Goal: Task Accomplishment & Management: Use online tool/utility

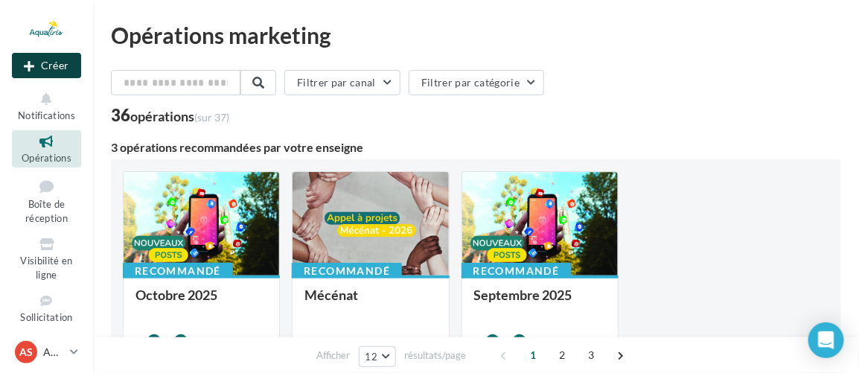
click at [56, 57] on button "Créer" at bounding box center [46, 65] width 69 height 25
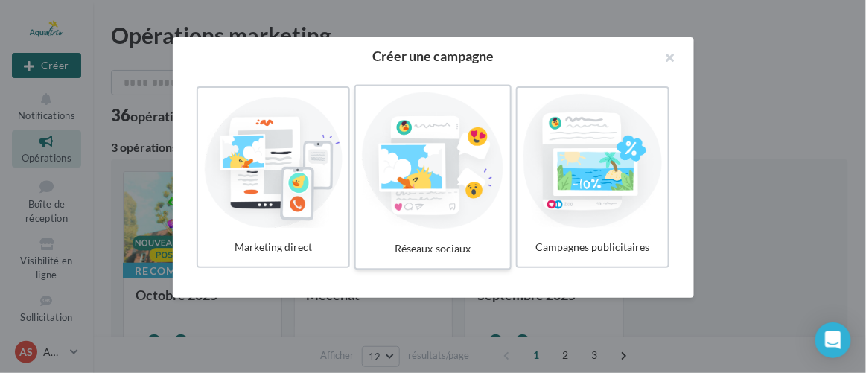
click at [439, 171] on div at bounding box center [432, 160] width 141 height 137
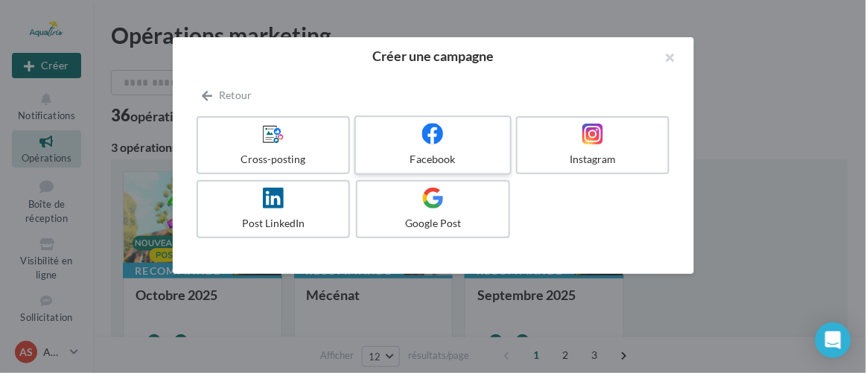
click at [441, 121] on label "Facebook" at bounding box center [432, 145] width 157 height 60
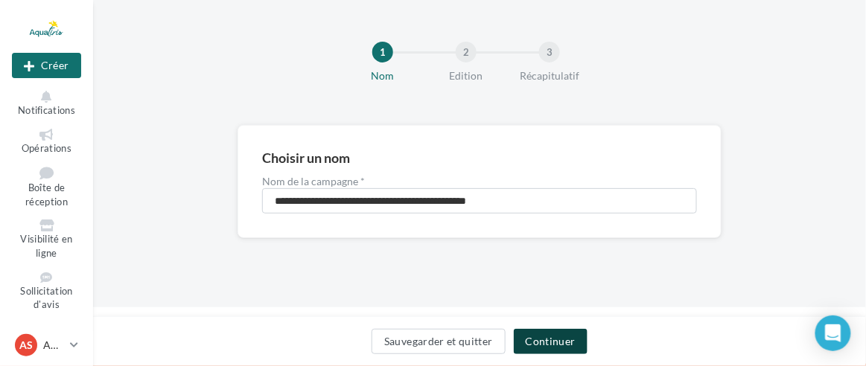
click at [544, 329] on button "Continuer" at bounding box center [551, 341] width 74 height 25
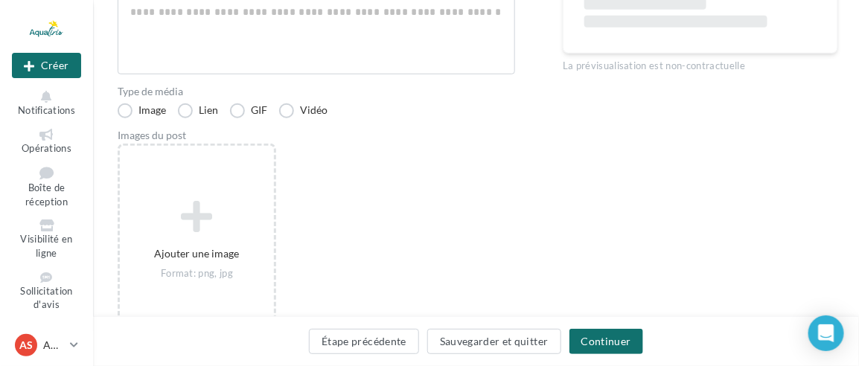
scroll to position [406, 0]
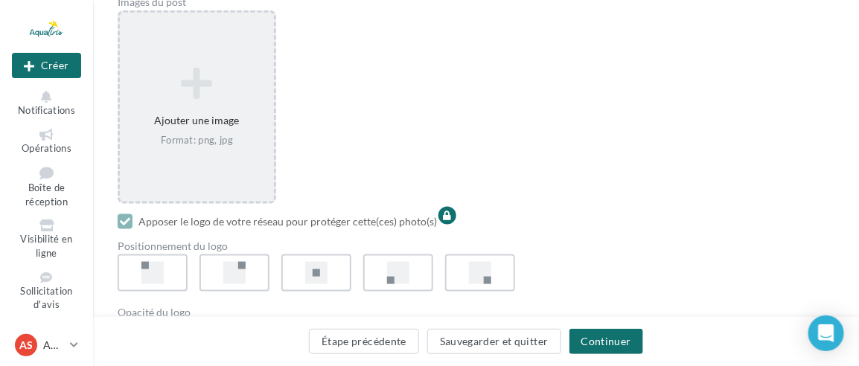
click at [169, 124] on div "Ajouter une image Format: png, jpg" at bounding box center [197, 107] width 154 height 95
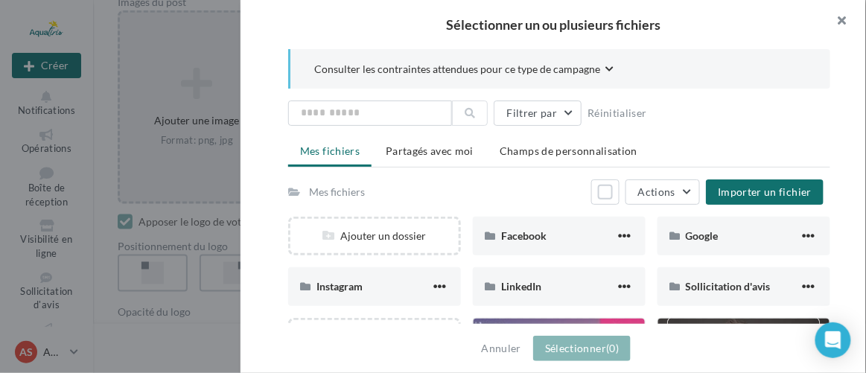
click at [833, 16] on button "button" at bounding box center [836, 22] width 60 height 45
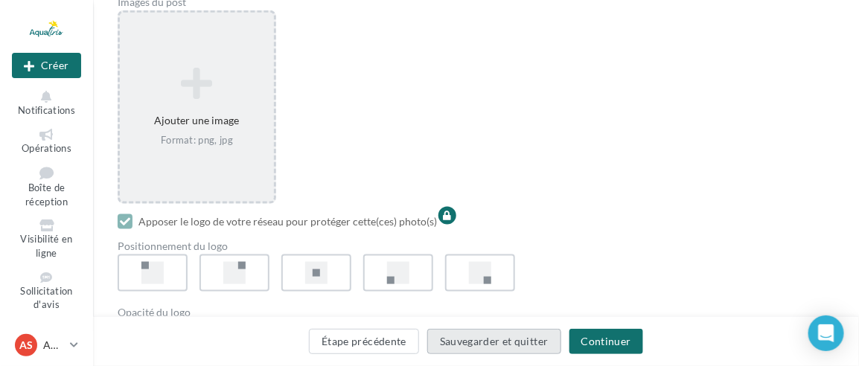
click at [485, 346] on button "Sauvegarder et quitter" at bounding box center [494, 341] width 134 height 25
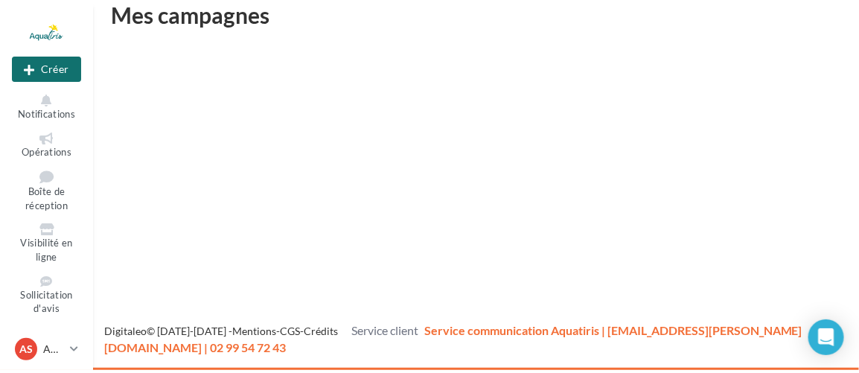
scroll to position [24, 0]
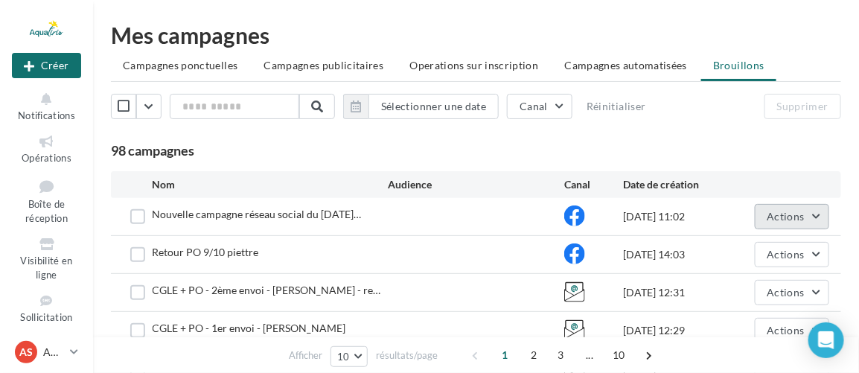
click at [782, 223] on span "Actions" at bounding box center [786, 216] width 37 height 13
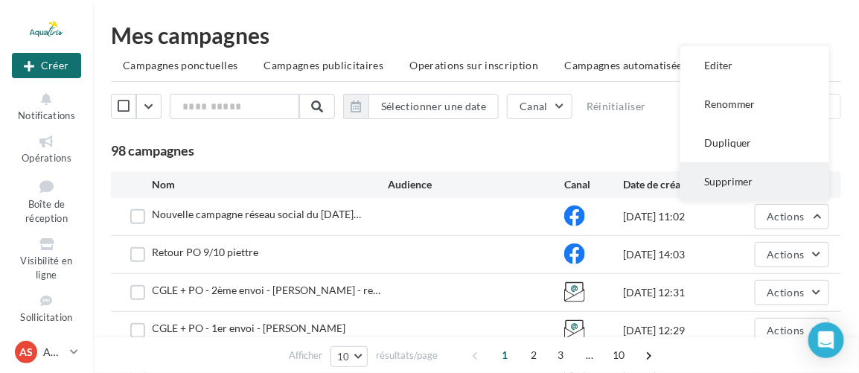
click at [747, 194] on button "Supprimer" at bounding box center [755, 181] width 149 height 39
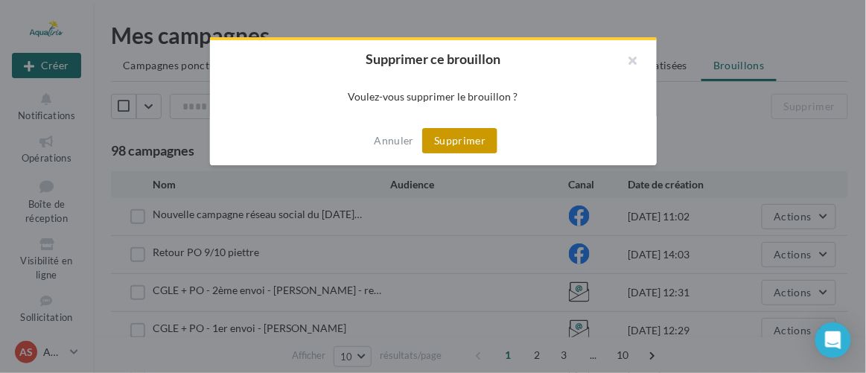
click at [471, 147] on button "Supprimer" at bounding box center [459, 140] width 75 height 25
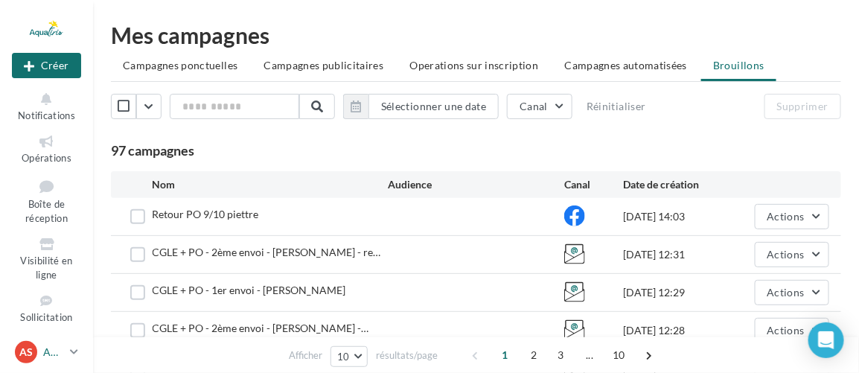
click at [54, 354] on p "AQUATIRIS Siège" at bounding box center [53, 352] width 21 height 15
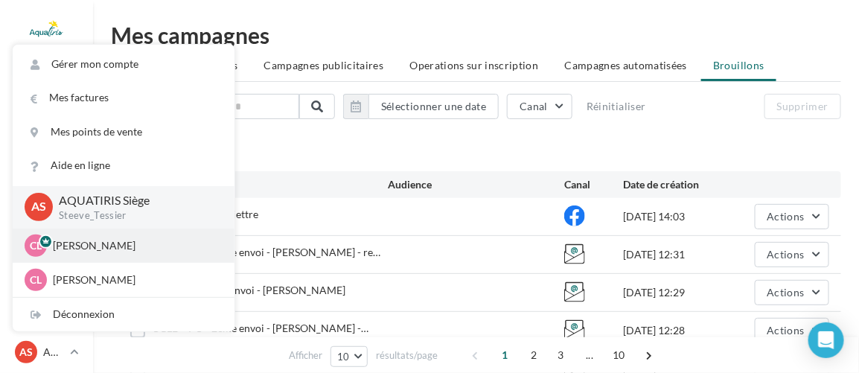
click at [86, 238] on p "[PERSON_NAME]" at bounding box center [135, 245] width 164 height 15
